Goal: Find specific page/section: Find specific page/section

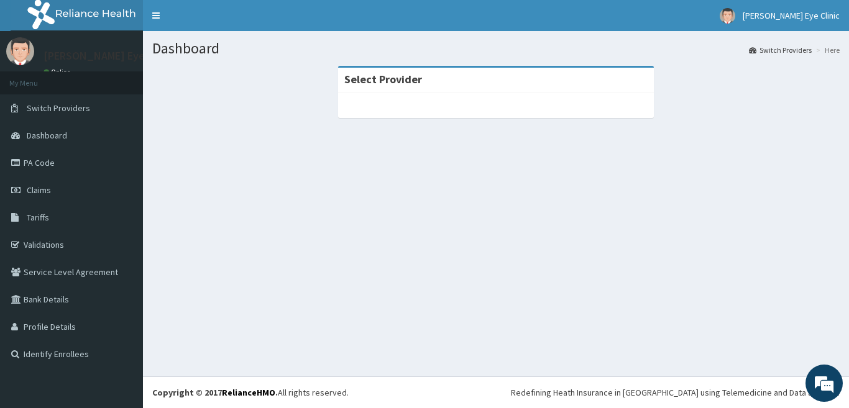
click at [378, 104] on div at bounding box center [496, 105] width 316 height 25
click at [112, 110] on link "Switch Providers" at bounding box center [71, 107] width 143 height 27
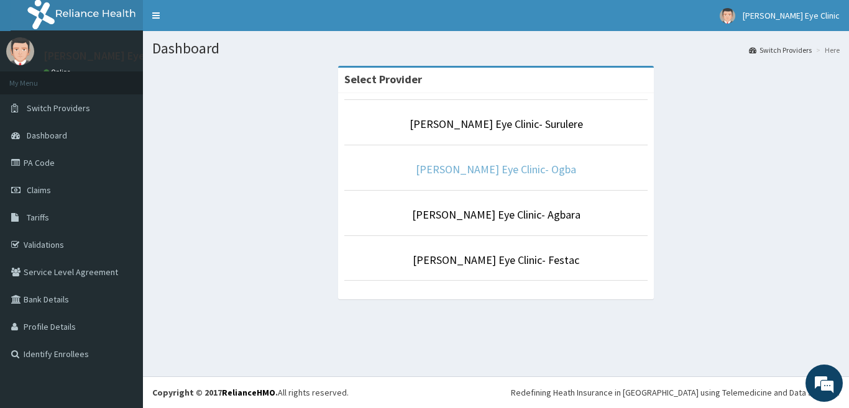
click at [476, 169] on link "[PERSON_NAME] Eye Clinic- Ogba" at bounding box center [496, 169] width 160 height 14
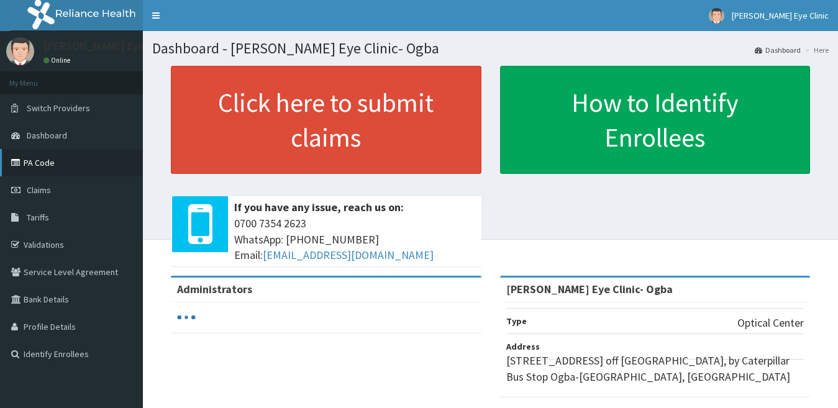
click at [88, 174] on link "PA Code" at bounding box center [71, 162] width 143 height 27
